Goal: Communication & Community: Participate in discussion

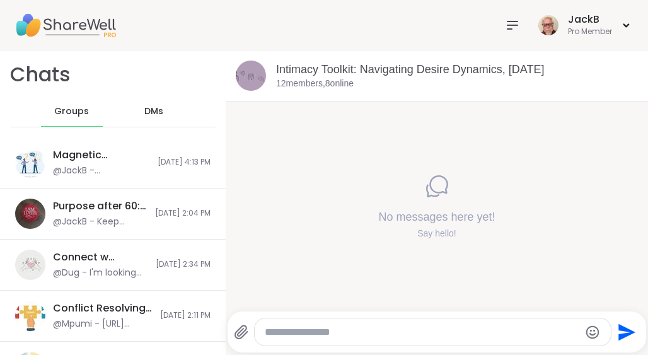
scroll to position [190, 0]
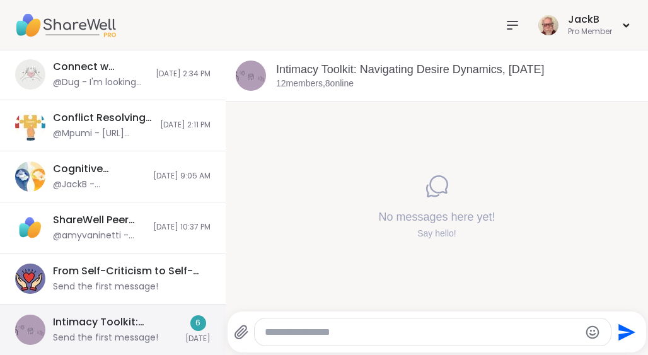
click at [149, 320] on div "Intimacy Toolkit: Navigating Desire Dynamics, [DATE]" at bounding box center [115, 322] width 125 height 14
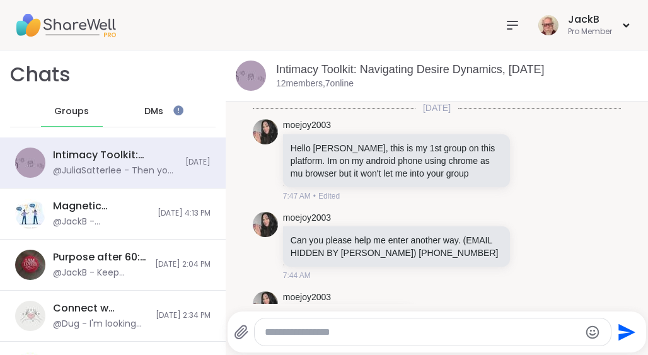
click at [354, 330] on textarea "Type your message" at bounding box center [422, 332] width 314 height 13
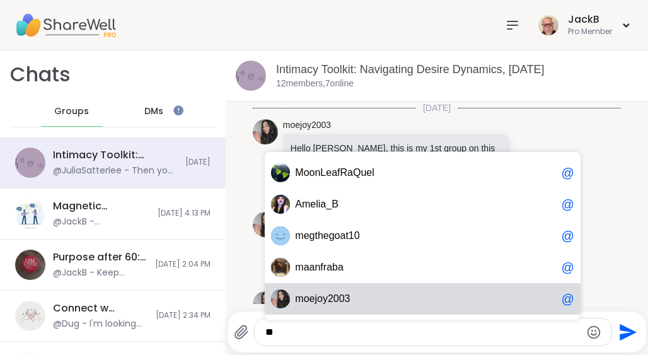
click at [331, 296] on span "oejoy2003" at bounding box center [327, 298] width 47 height 13
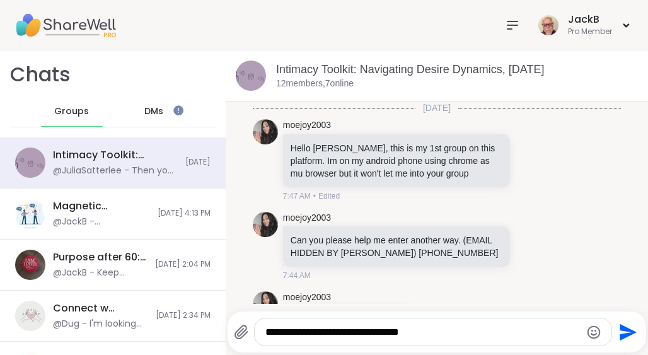
click at [354, 330] on textarea "**********" at bounding box center [422, 332] width 314 height 13
type textarea "**********"
click at [444, 334] on textarea "**********" at bounding box center [422, 332] width 314 height 13
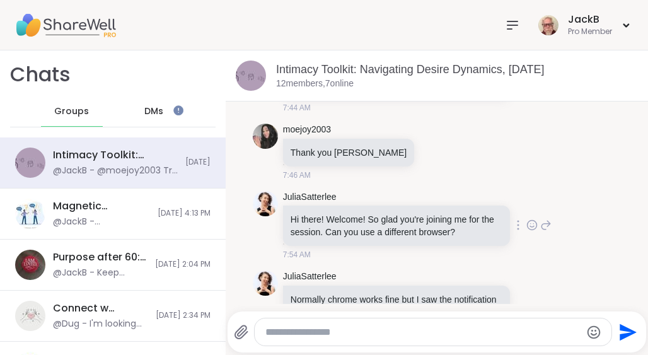
scroll to position [167, 0]
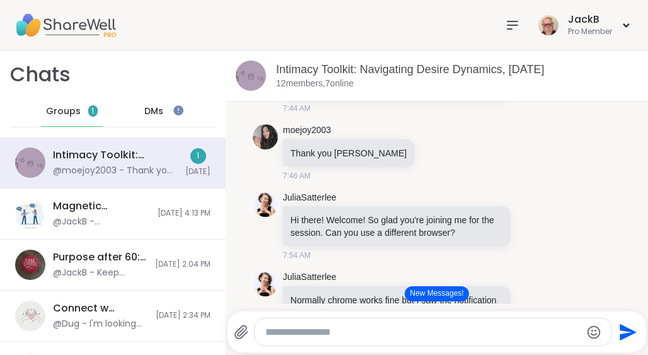
click at [450, 290] on button "New Messages!" at bounding box center [437, 293] width 64 height 15
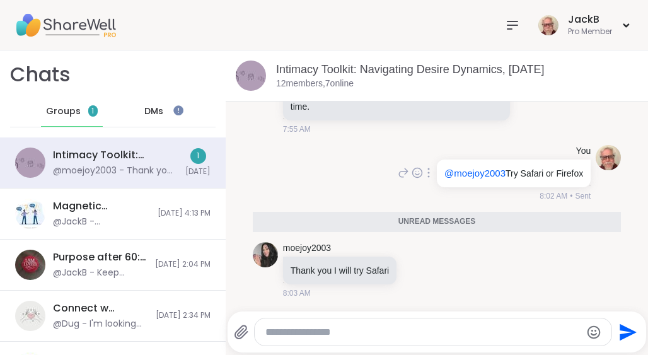
scroll to position [433, 0]
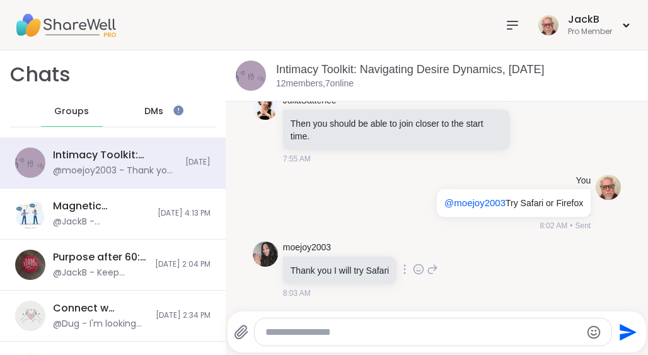
click at [420, 270] on icon at bounding box center [419, 270] width 4 height 1
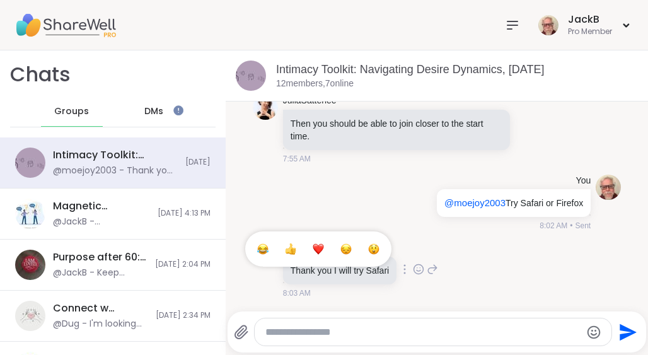
click at [296, 250] on div "Select Reaction: Thumbs up" at bounding box center [290, 248] width 11 height 11
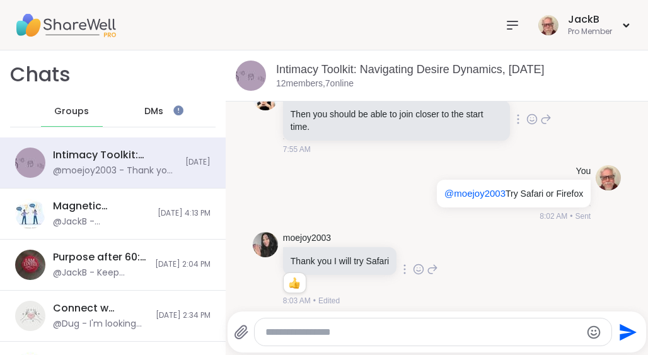
scroll to position [451, 0]
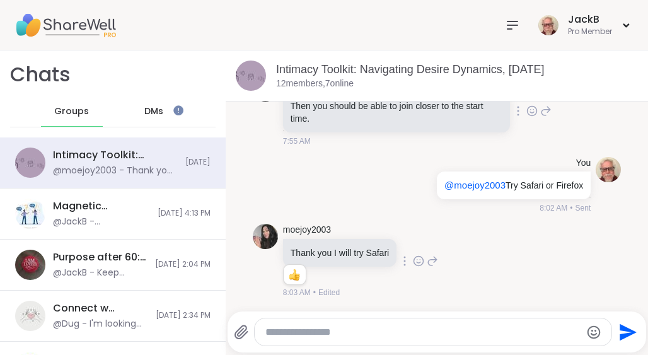
click at [603, 122] on div "JuliaSatterlee Then you should be able to join closer to the start time. 7:55 AM" at bounding box center [437, 112] width 368 height 80
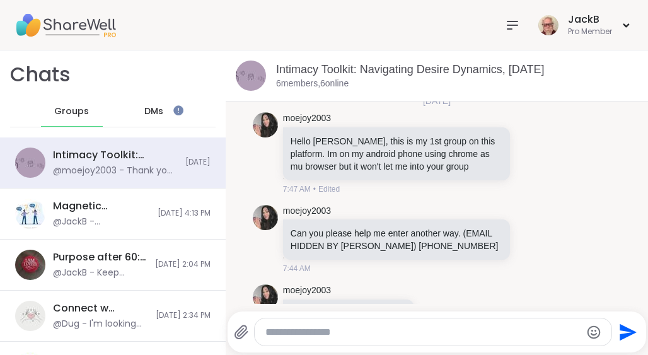
scroll to position [0, 0]
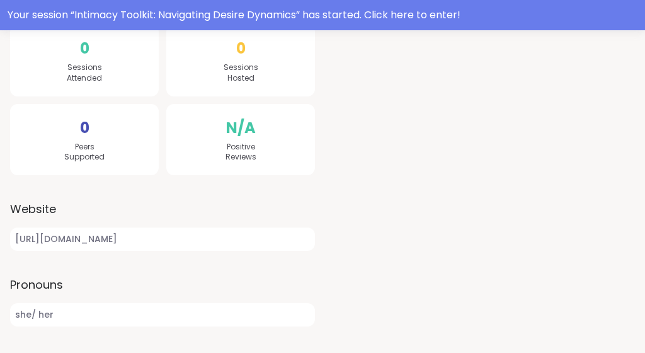
scroll to position [311, 0]
click at [95, 235] on link "https://maureenjoy.com" at bounding box center [162, 239] width 305 height 23
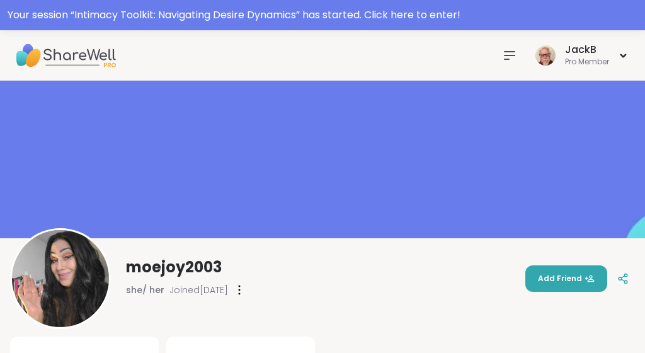
scroll to position [0, 0]
click at [512, 57] on icon at bounding box center [509, 55] width 15 height 15
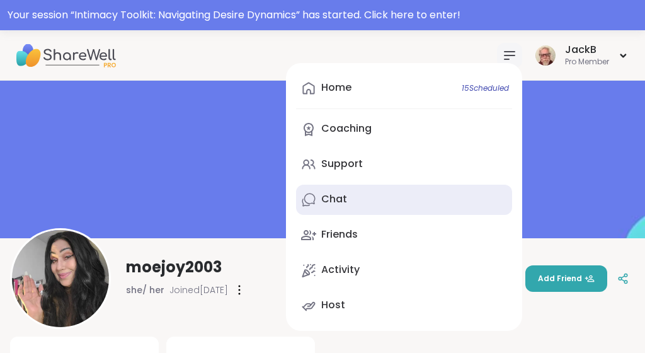
click at [333, 198] on div "Chat" at bounding box center [334, 199] width 26 height 14
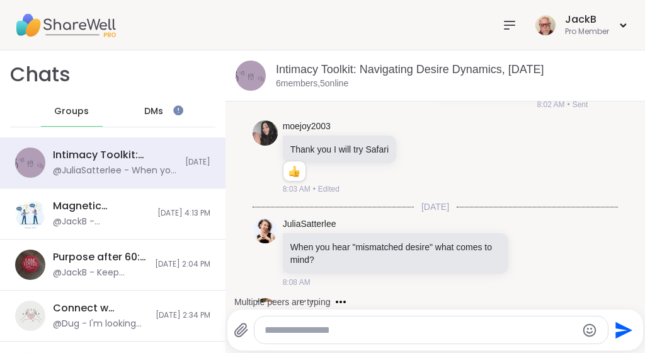
scroll to position [815, 0]
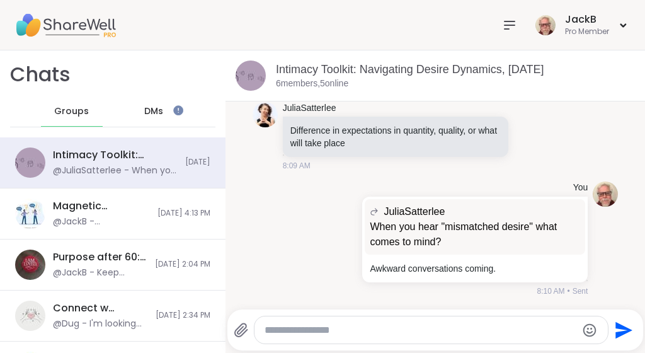
click at [627, 137] on li "JuliaSatterlee Difference in expectations in quantity, quality, or what will ta…" at bounding box center [435, 137] width 395 height 80
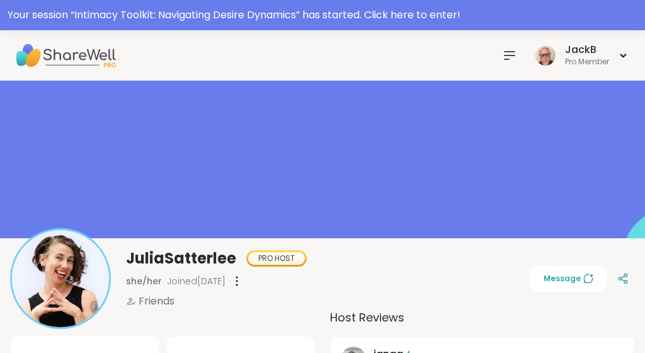
click at [506, 54] on icon at bounding box center [509, 55] width 15 height 15
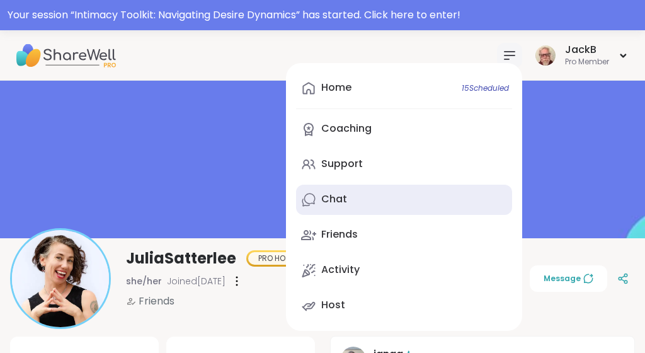
click at [331, 198] on div "Chat" at bounding box center [334, 199] width 26 height 14
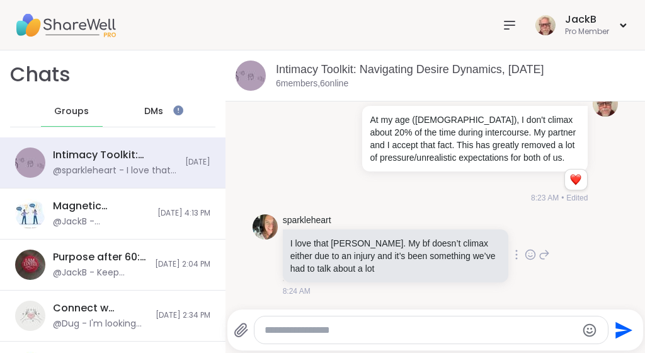
click at [531, 255] on icon at bounding box center [530, 254] width 11 height 13
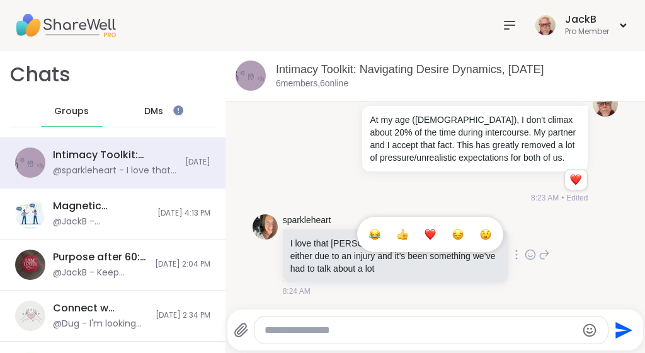
click at [431, 236] on div "Select Reaction: Heart" at bounding box center [430, 234] width 11 height 11
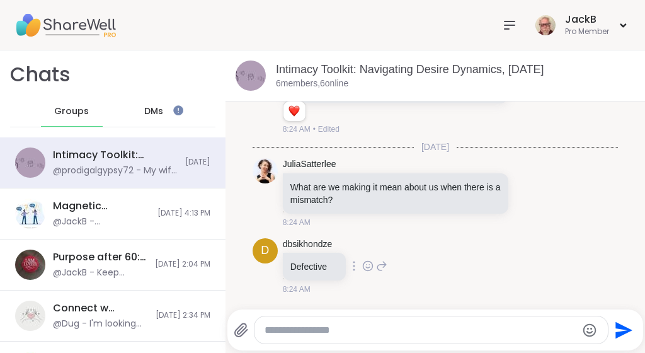
scroll to position [1693, 0]
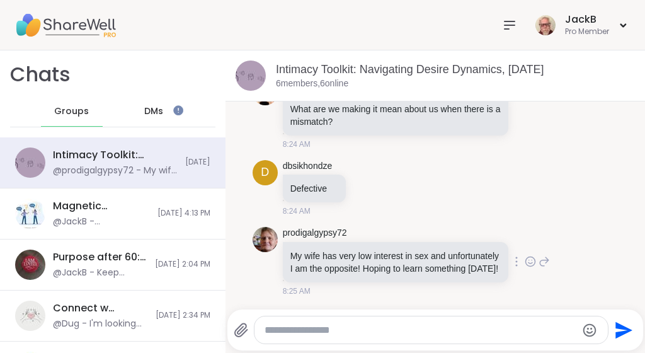
click at [531, 262] on icon at bounding box center [531, 262] width 4 height 1
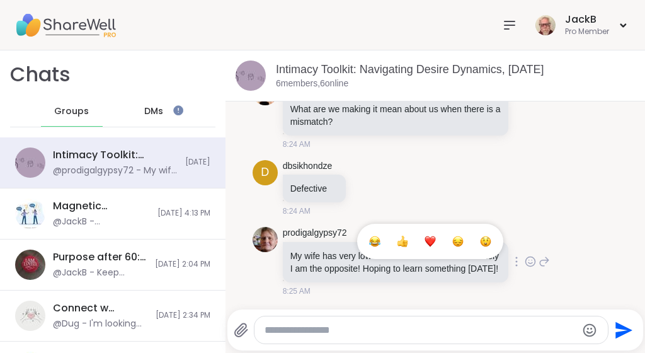
click at [404, 238] on div "Select Reaction: Thumbs up" at bounding box center [402, 241] width 11 height 11
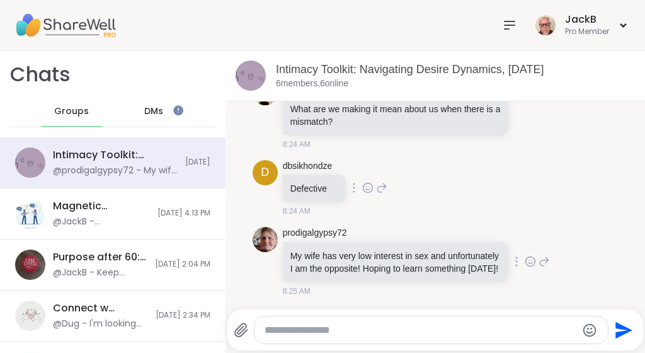
scroll to position [1710, 0]
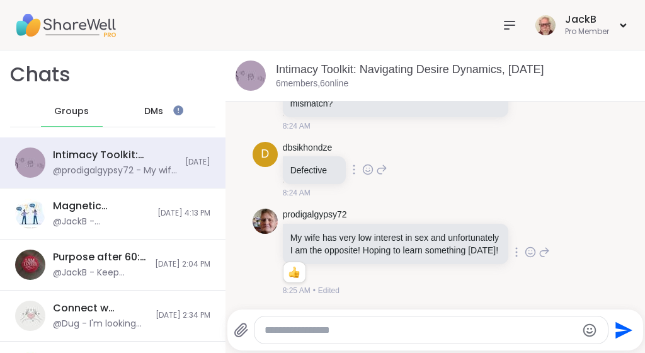
click at [608, 153] on div "d dbsikhondze Defective 8:24 AM" at bounding box center [436, 170] width 366 height 67
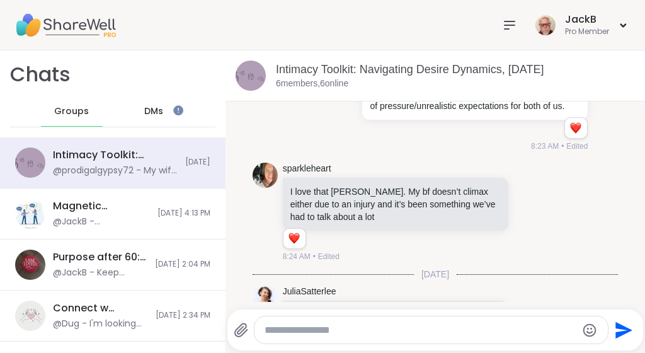
scroll to position [1471, 0]
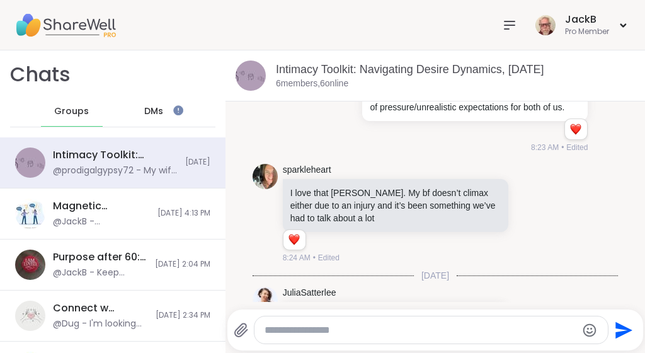
click at [529, 216] on icon at bounding box center [531, 214] width 4 height 1
click at [545, 219] on icon at bounding box center [544, 213] width 11 height 15
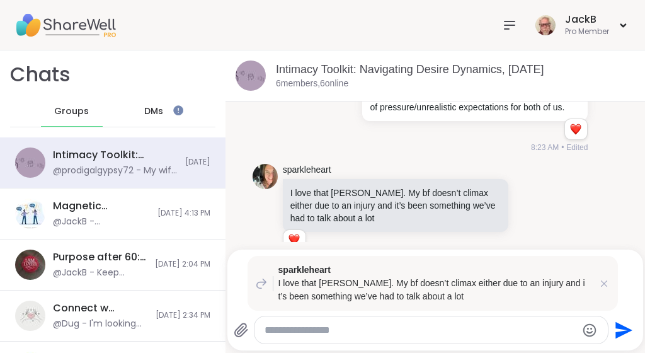
click at [432, 330] on textarea "Type your message" at bounding box center [421, 330] width 312 height 13
type textarea "*"
click at [606, 280] on icon at bounding box center [604, 283] width 13 height 13
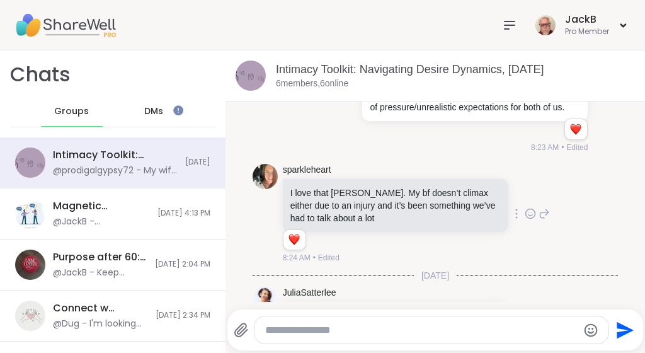
click at [614, 183] on div "sparkleheart I love that Jack. My bf doesn’t climax either due to an injury and…" at bounding box center [436, 214] width 366 height 110
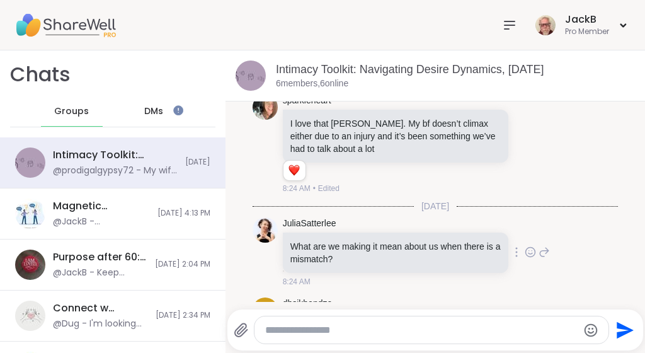
scroll to position [1538, 0]
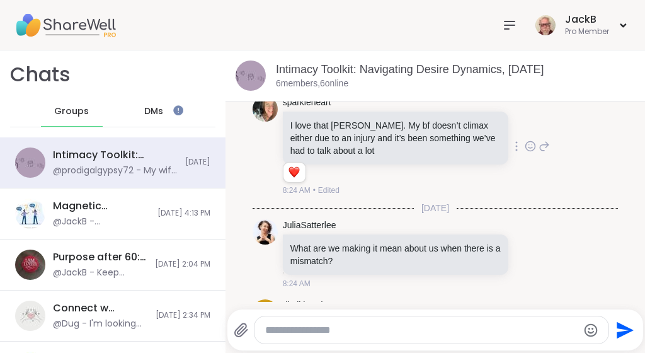
click at [602, 163] on div "sparkleheart I love that Jack. My bf doesn’t climax either due to an injury and…" at bounding box center [436, 146] width 366 height 110
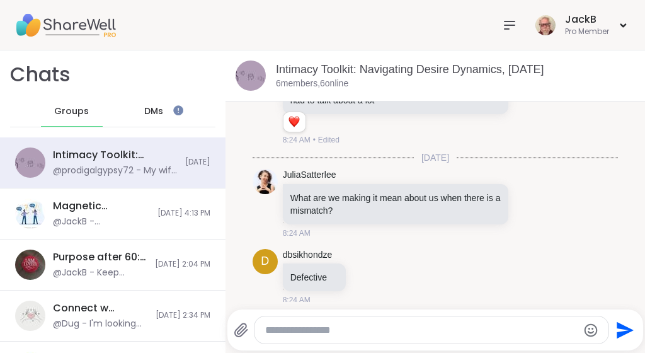
scroll to position [1588, 0]
click at [574, 137] on div "sparkleheart I love that Jack. My bf doesn’t climax either due to an injury and…" at bounding box center [436, 97] width 366 height 110
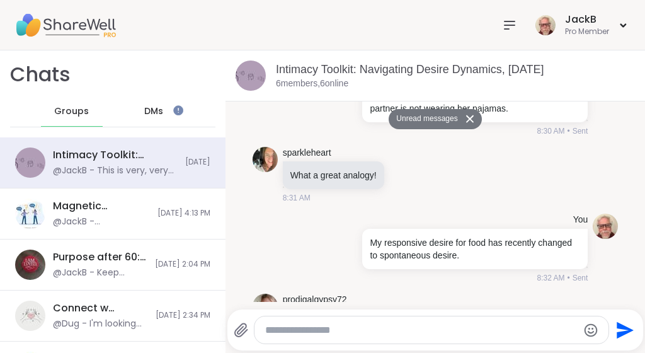
scroll to position [2124, 0]
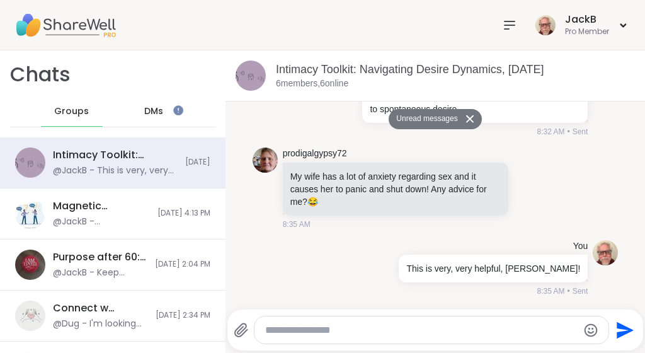
click at [430, 121] on button "Unread messages" at bounding box center [425, 119] width 72 height 20
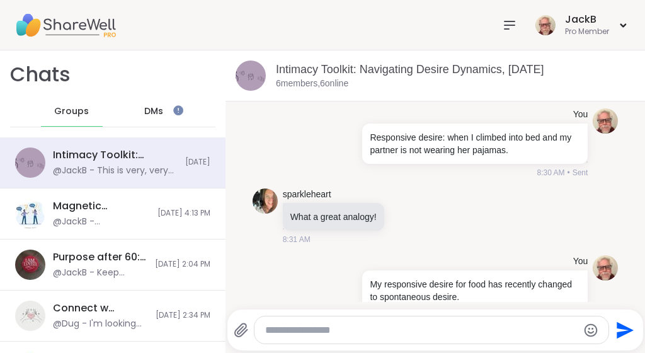
scroll to position [1924, 0]
click at [408, 218] on icon at bounding box center [407, 217] width 4 height 1
click at [382, 201] on div "Select Reaction: Thumbs up" at bounding box center [378, 195] width 11 height 11
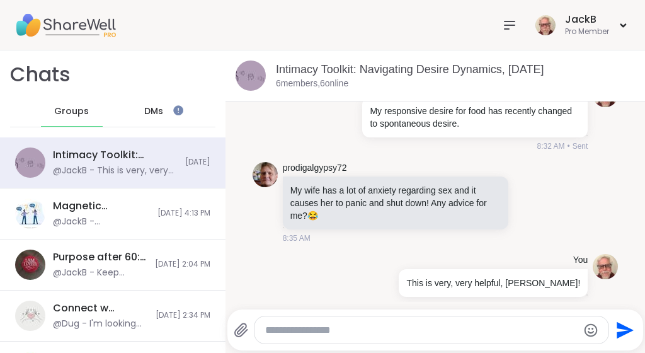
scroll to position [2142, 0]
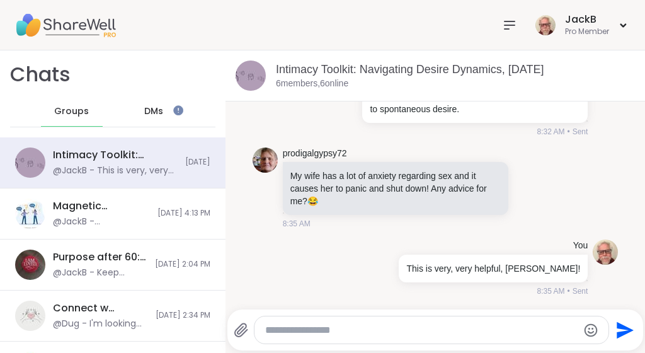
click at [248, 217] on li "prodigalgypsy72 My wife has a lot of anxiety regarding sex and it causes her to…" at bounding box center [435, 188] width 395 height 93
click at [529, 188] on icon at bounding box center [530, 187] width 11 height 13
click at [250, 219] on li "prodigalgypsy72 My wife has a lot of anxiety regarding sex and it causes her to…" at bounding box center [435, 188] width 395 height 93
click at [425, 120] on button "Unread messages" at bounding box center [425, 119] width 72 height 20
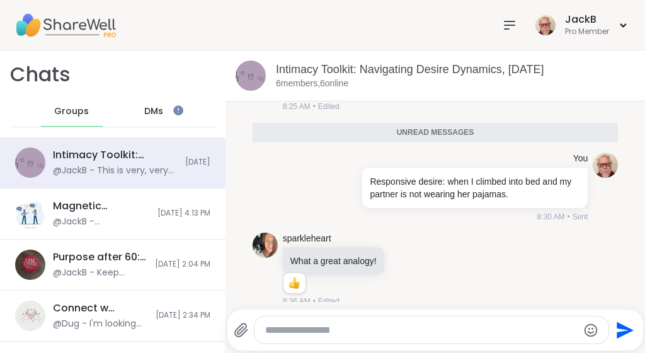
click at [239, 188] on li "You Responsive desire: when I climbed into bed and my partner is not wearing he…" at bounding box center [435, 187] width 395 height 80
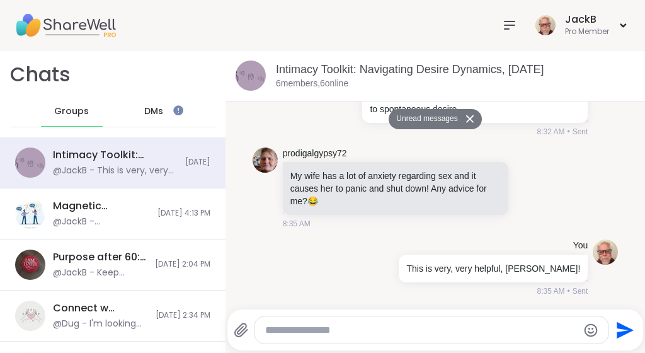
click at [444, 122] on button "Unread messages" at bounding box center [425, 119] width 72 height 20
click at [434, 122] on button "Unread messages" at bounding box center [425, 119] width 72 height 20
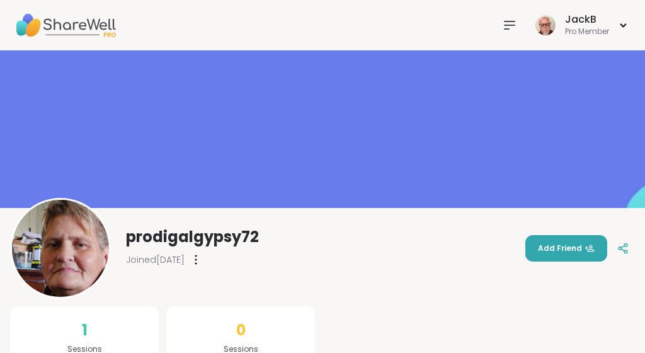
click at [510, 25] on icon at bounding box center [510, 25] width 10 height 8
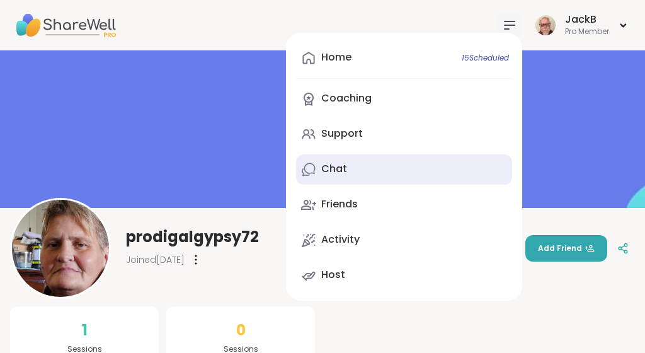
click at [347, 166] on link "Chat" at bounding box center [404, 169] width 216 height 30
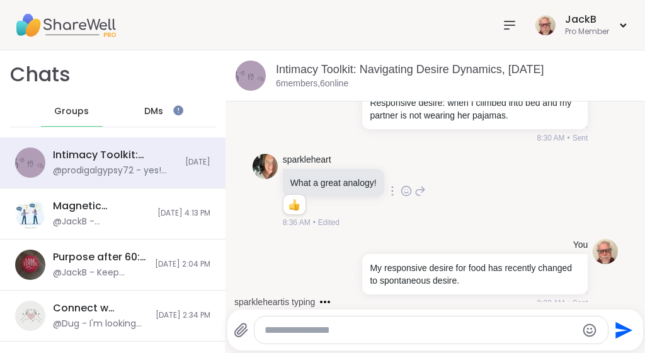
click at [606, 185] on div "sparkleheart What a great analogy! 1 1 8:36 AM • Edited" at bounding box center [436, 191] width 366 height 85
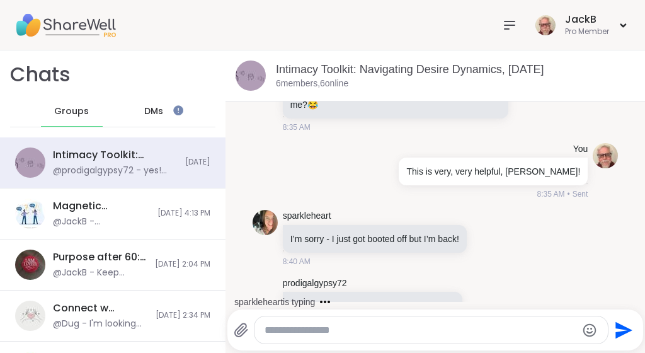
scroll to position [2233, 0]
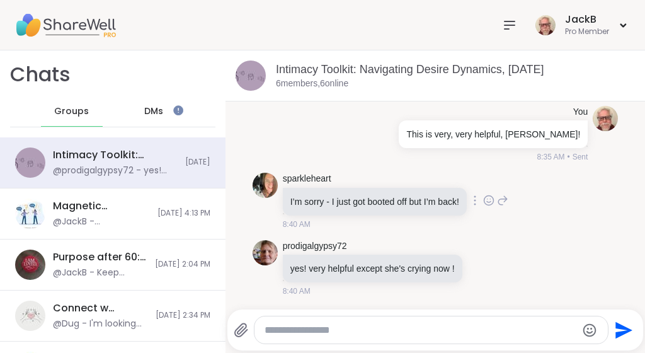
click at [495, 201] on icon at bounding box center [488, 200] width 11 height 13
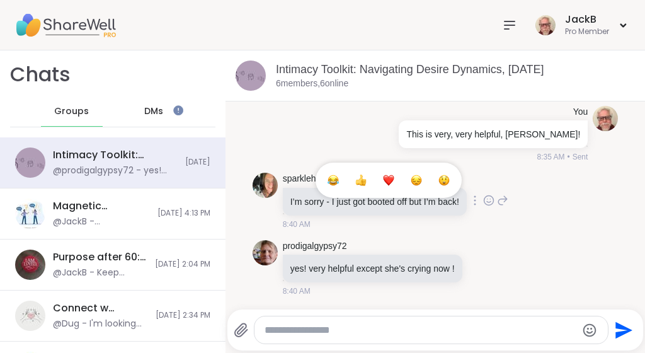
scroll to position [0, 0]
click at [450, 180] on div "Select Reaction: Astonished" at bounding box center [444, 180] width 11 height 11
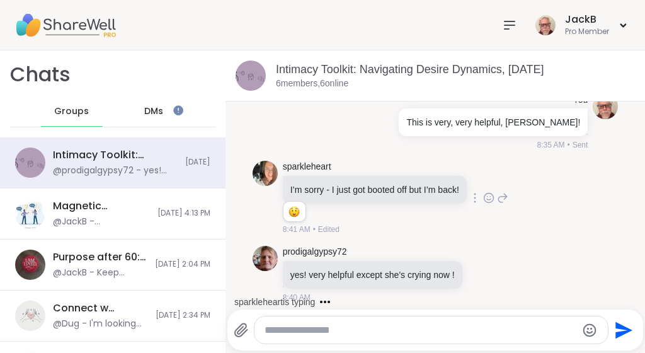
click at [604, 209] on div "sparkleheart I’m sorry - I just got booted off but I’m back! 1 1 8:41 AM • Edit…" at bounding box center [436, 198] width 366 height 85
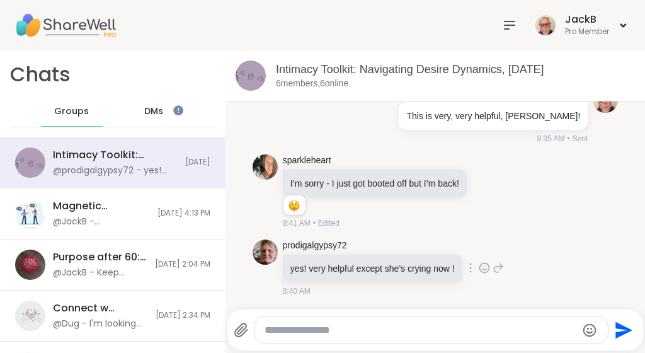
scroll to position [2330, 0]
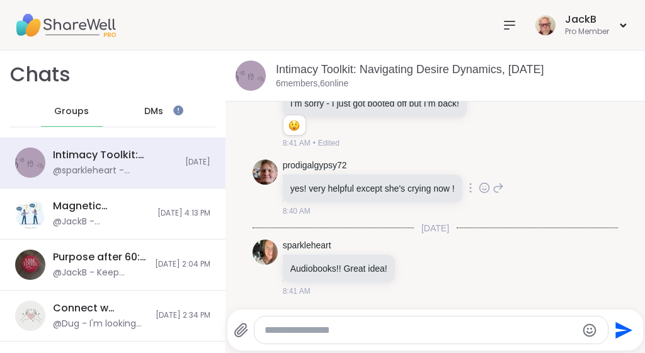
click at [486, 190] on icon at bounding box center [485, 188] width 4 height 1
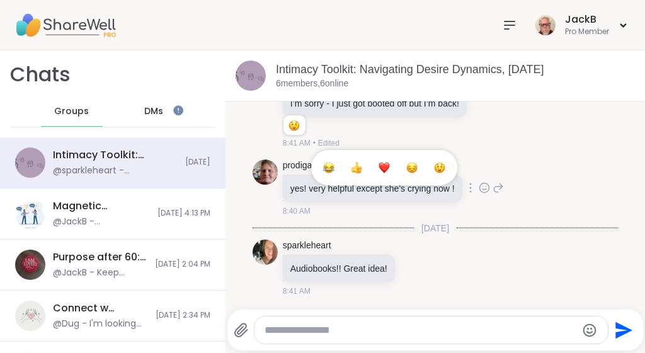
click at [418, 168] on div "Select Reaction: Sad" at bounding box center [411, 167] width 11 height 11
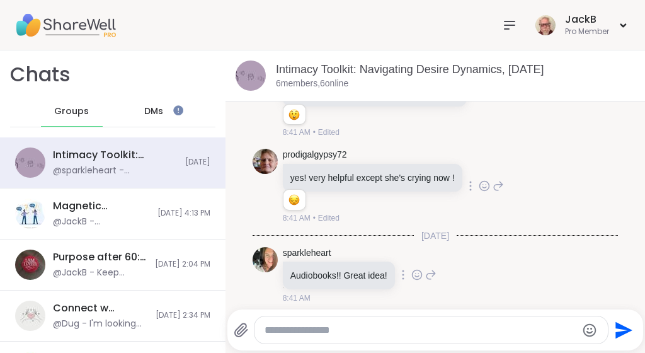
click at [421, 281] on icon at bounding box center [416, 274] width 11 height 13
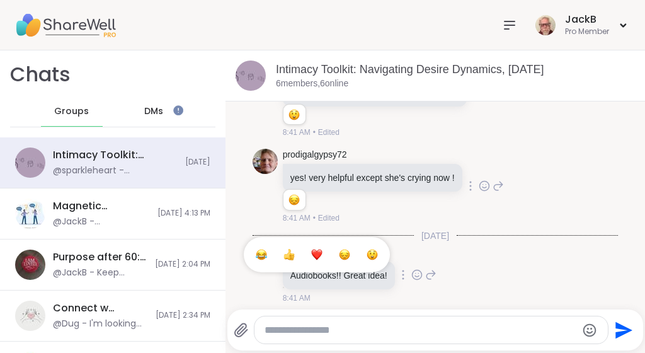
click at [295, 260] on div "Select Reaction: Thumbs up" at bounding box center [289, 254] width 11 height 11
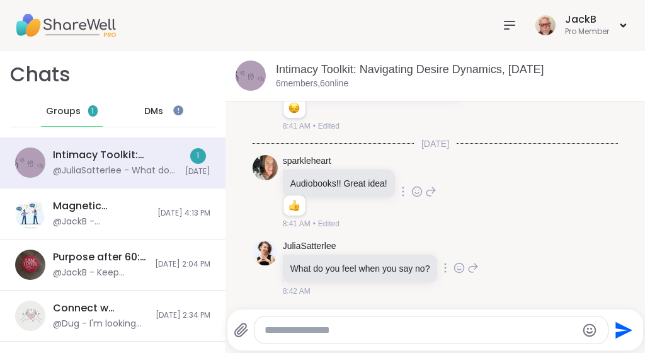
scroll to position [2566, 0]
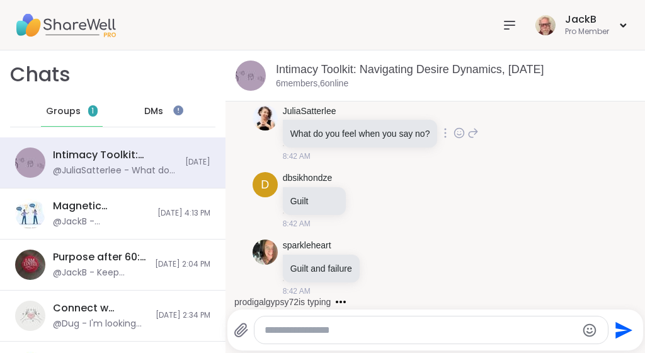
click at [475, 132] on icon at bounding box center [473, 132] width 11 height 15
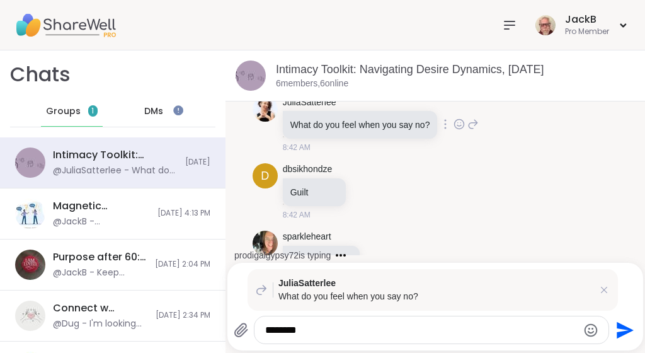
type textarea "********"
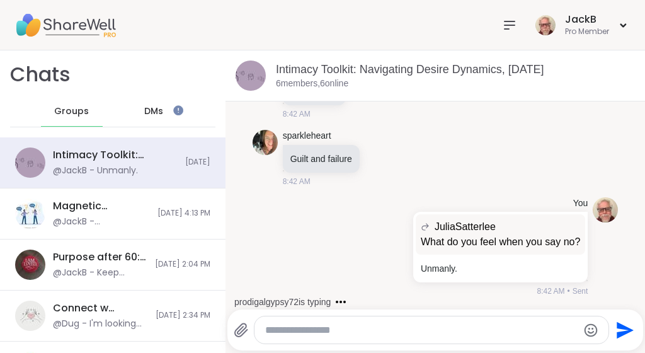
scroll to position [2755, 0]
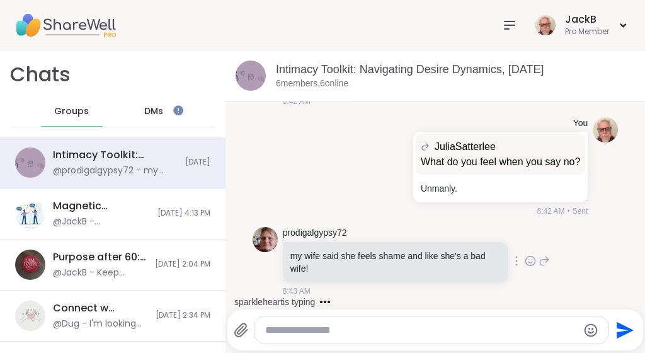
click at [527, 265] on icon at bounding box center [530, 260] width 9 height 9
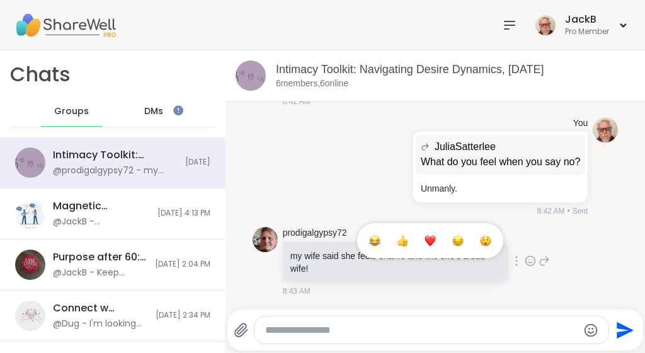
click at [459, 243] on div "Select Reaction: Sad" at bounding box center [457, 240] width 11 height 11
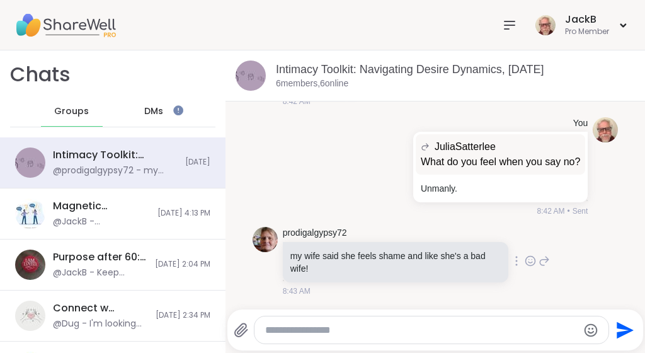
scroll to position [2773, 0]
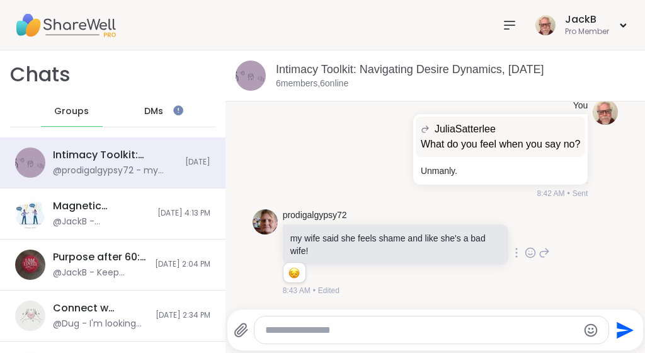
click at [612, 222] on div "prodigalgypsy72 my wife said she feels shame and like she's a bad wife! 1 1 8:4…" at bounding box center [436, 253] width 366 height 98
click at [326, 327] on textarea "Type your message" at bounding box center [421, 330] width 312 height 13
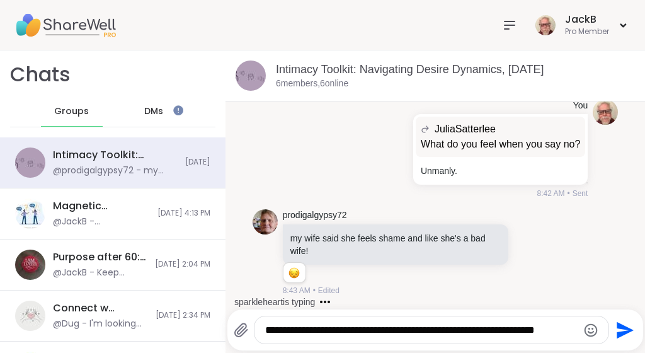
scroll to position [2839, 0]
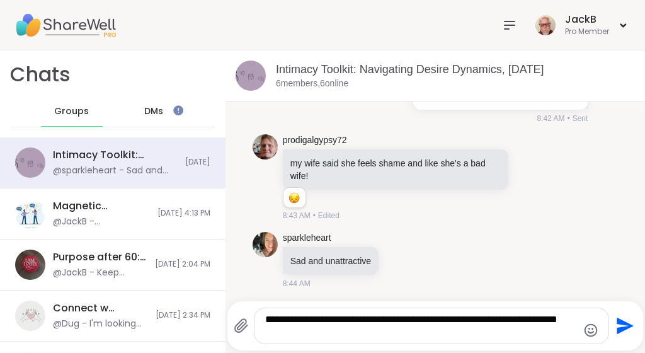
type textarea "**********"
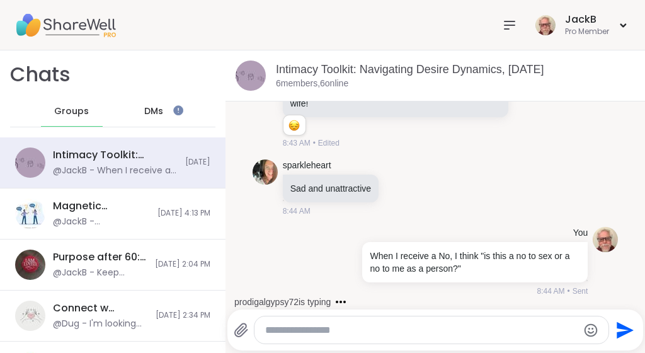
scroll to position [2986, 0]
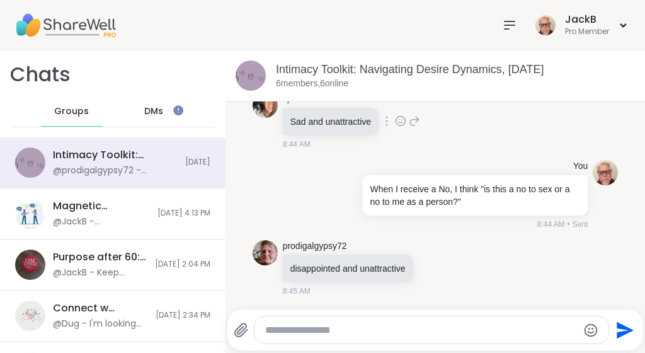
click at [404, 122] on icon at bounding box center [400, 121] width 11 height 13
click at [379, 106] on div "Select Reaction: Thumbs up" at bounding box center [372, 100] width 11 height 11
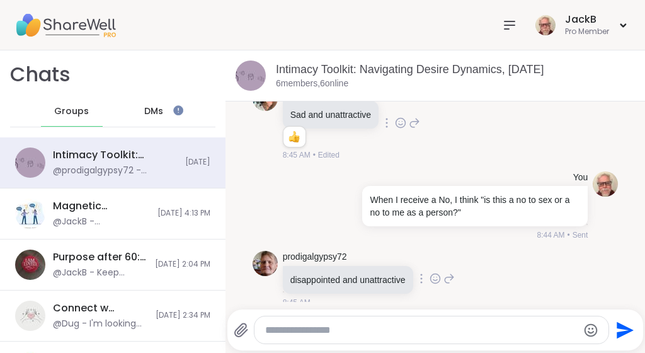
click at [440, 285] on icon at bounding box center [435, 278] width 11 height 13
click at [313, 264] on div "Select Reaction: Thumbs up" at bounding box center [307, 258] width 11 height 11
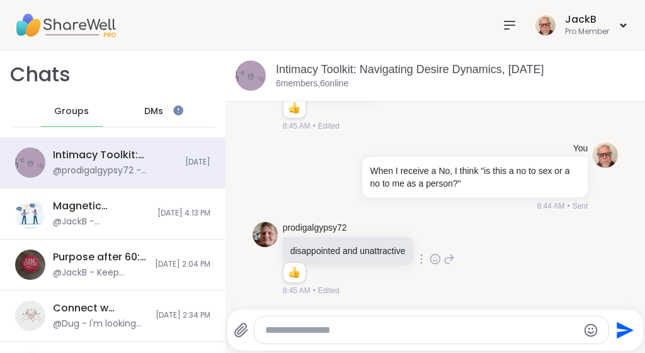
click at [238, 173] on li "You When I receive a No, I think "is this a no to sex or a no to me as a person…" at bounding box center [435, 177] width 395 height 80
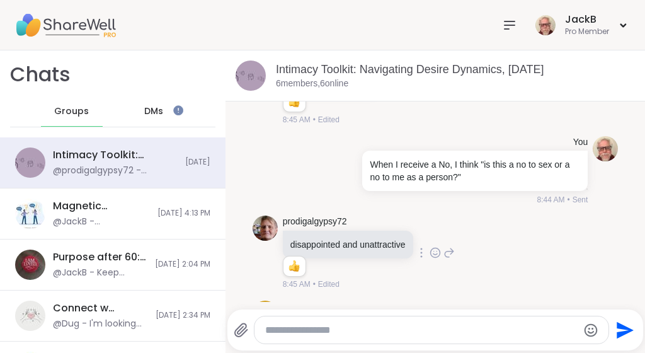
scroll to position [3393, 0]
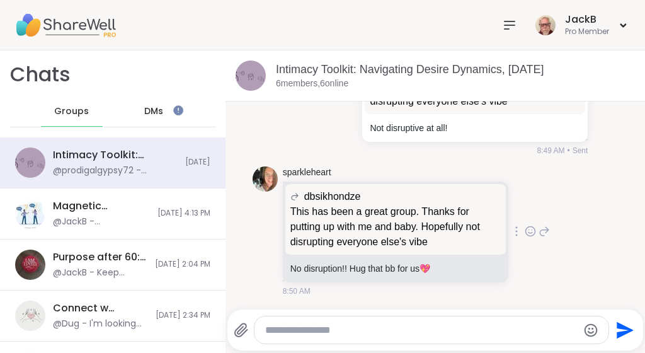
click at [531, 231] on icon at bounding box center [530, 231] width 11 height 13
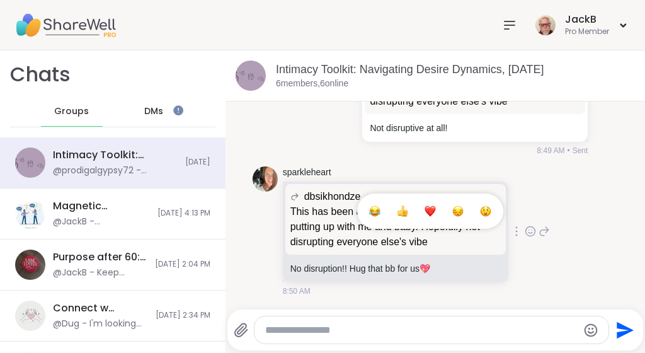
click at [430, 211] on div "Select Reaction: Heart" at bounding box center [430, 210] width 11 height 11
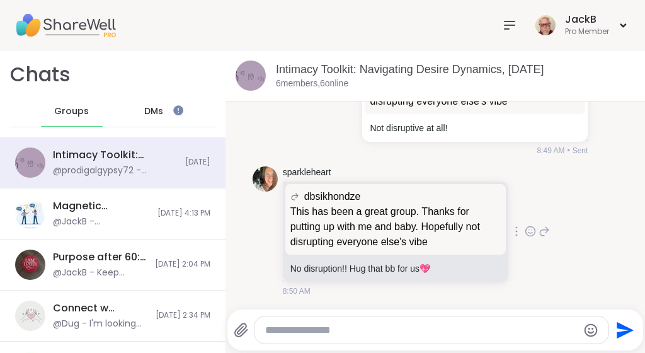
scroll to position [3410, 0]
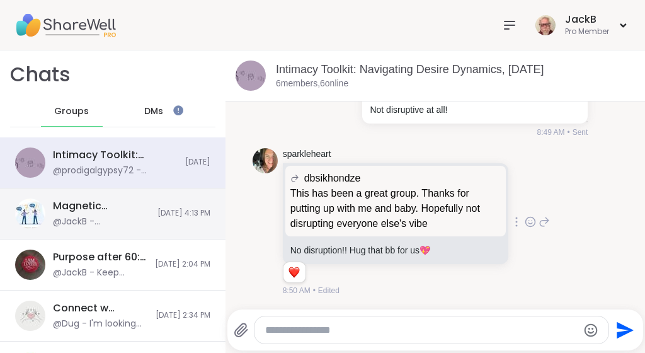
click at [151, 204] on div "Magnetic Speaking Skills: Silence & Pacing, Sep 11 @JackB - @Lisa_LaCroix Share…" at bounding box center [113, 213] width 226 height 51
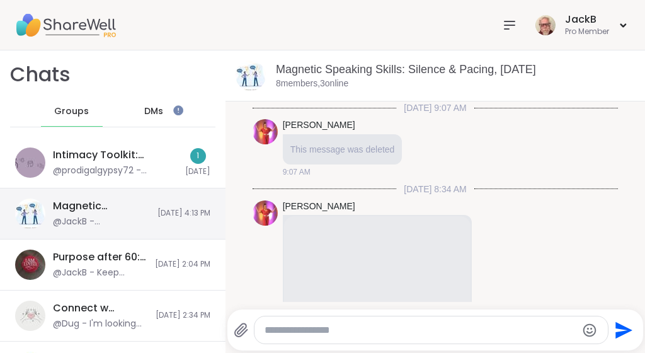
scroll to position [2897, 0]
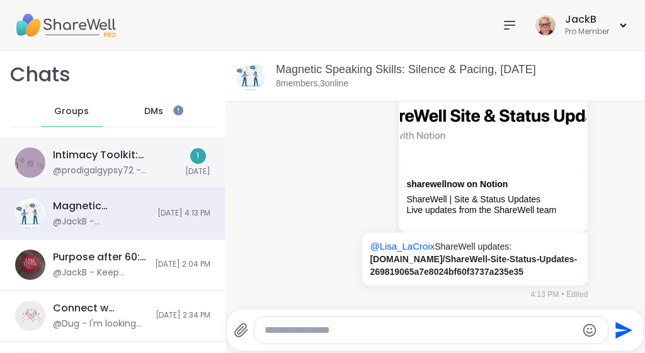
click at [154, 156] on div "Intimacy Toolkit: Navigating Desire Dynamics, [DATE]" at bounding box center [115, 155] width 125 height 14
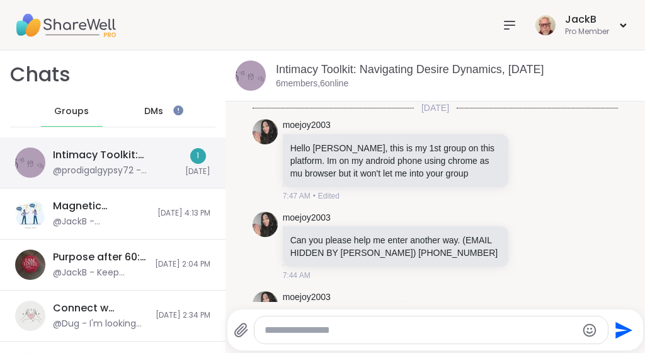
scroll to position [3440, 0]
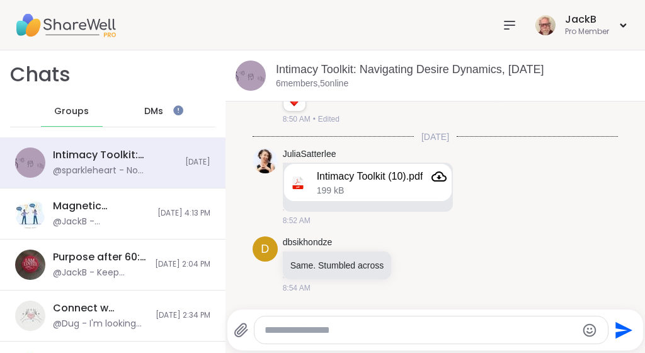
scroll to position [3795, 0]
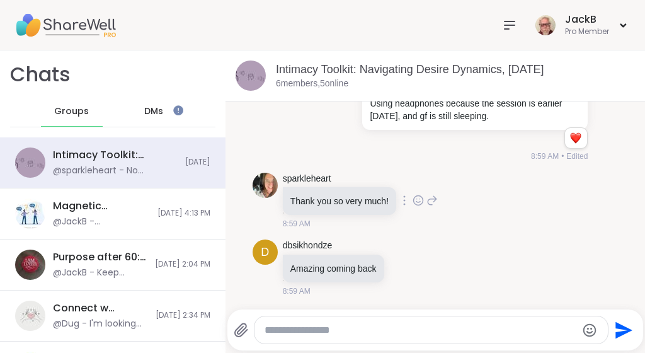
click at [418, 203] on icon at bounding box center [418, 200] width 11 height 13
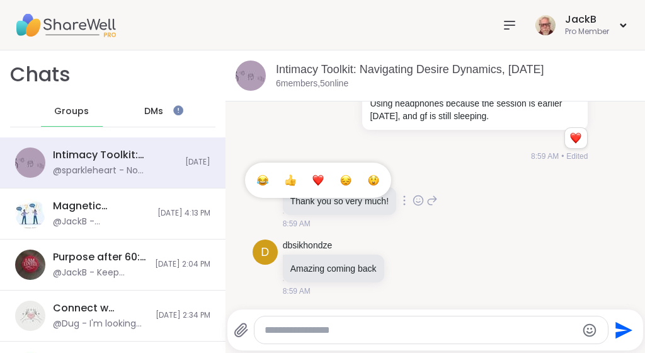
click at [321, 179] on div "Select Reaction: Heart" at bounding box center [318, 180] width 11 height 11
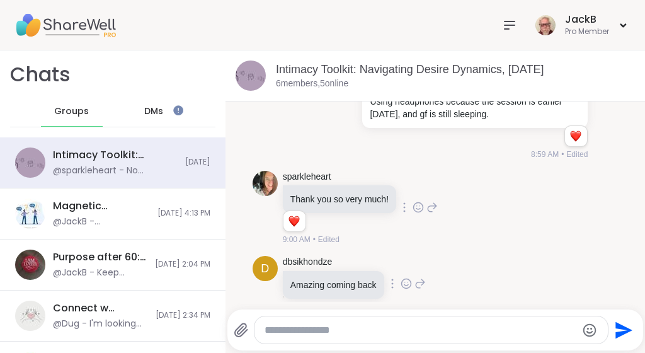
click at [410, 285] on icon at bounding box center [406, 283] width 11 height 13
click at [384, 264] on div "Select Reaction: Thumbs up" at bounding box center [378, 263] width 11 height 11
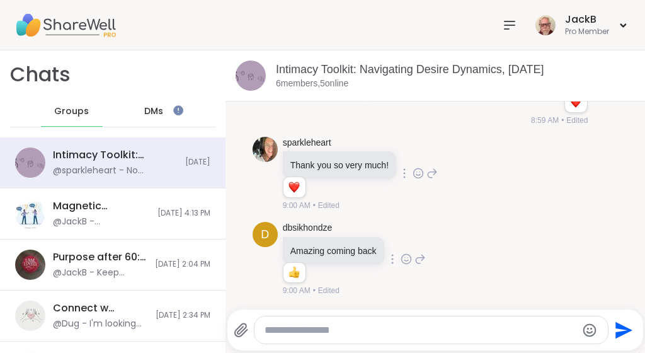
click at [354, 326] on textarea "Type your message" at bounding box center [421, 330] width 312 height 13
type textarea "*"
click at [589, 328] on icon "Emoji picker" at bounding box center [590, 329] width 13 height 13
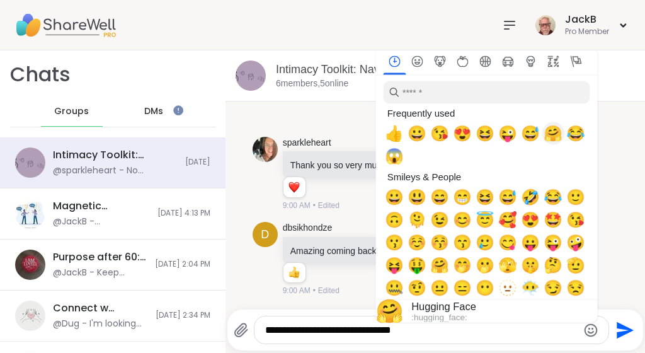
click at [555, 132] on span "🤗" at bounding box center [553, 134] width 19 height 18
type textarea "**********"
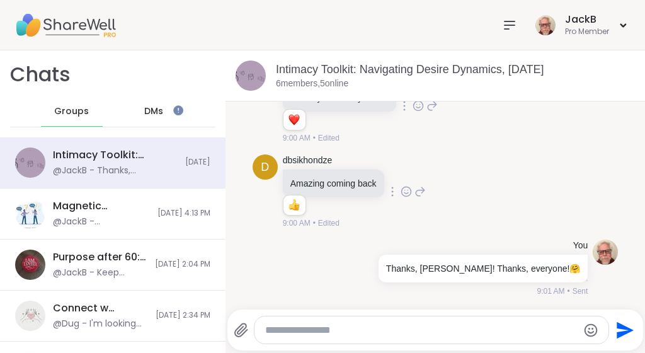
click at [631, 64] on div "Intimacy Toolkit: Navigating Desire Dynamics, [DATE]" at bounding box center [455, 70] width 359 height 16
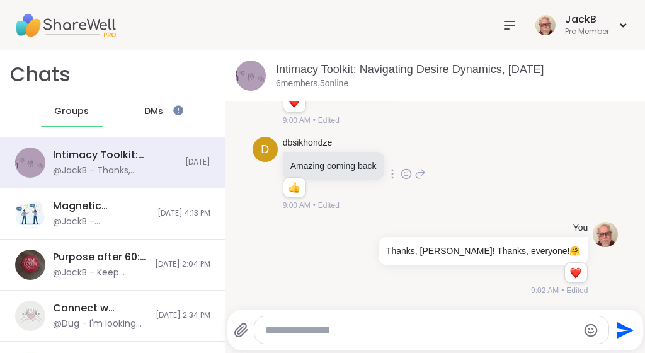
click at [594, 112] on div "sparkleheart Thank you so very much! 1 1 9:00 AM • Edited" at bounding box center [436, 89] width 366 height 85
click at [609, 66] on div "Intimacy Toolkit: Navigating Desire Dynamics, [DATE]" at bounding box center [455, 70] width 359 height 16
